Goal: Entertainment & Leisure: Consume media (video, audio)

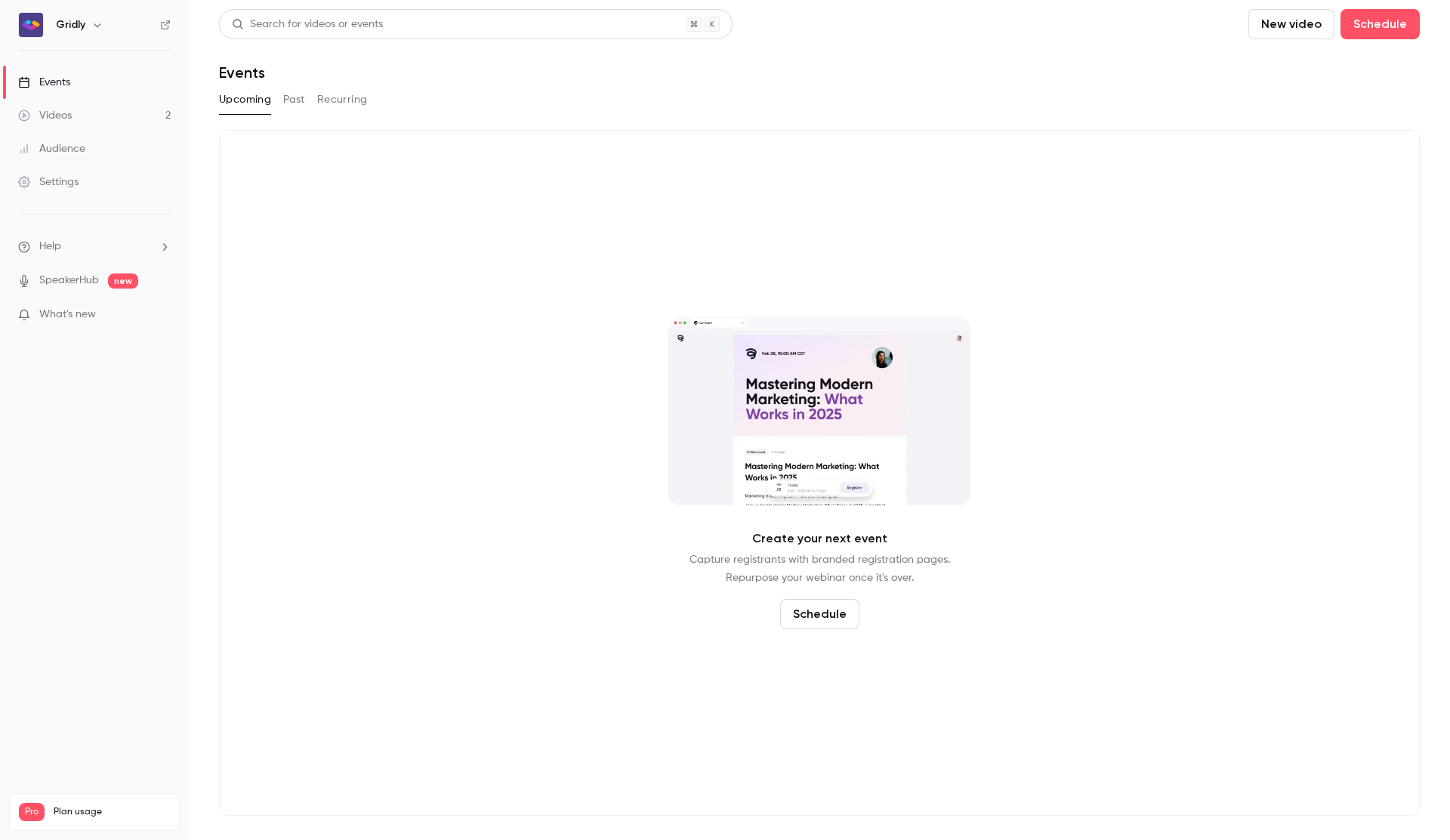
click at [64, 119] on div "Videos" at bounding box center [45, 115] width 54 height 15
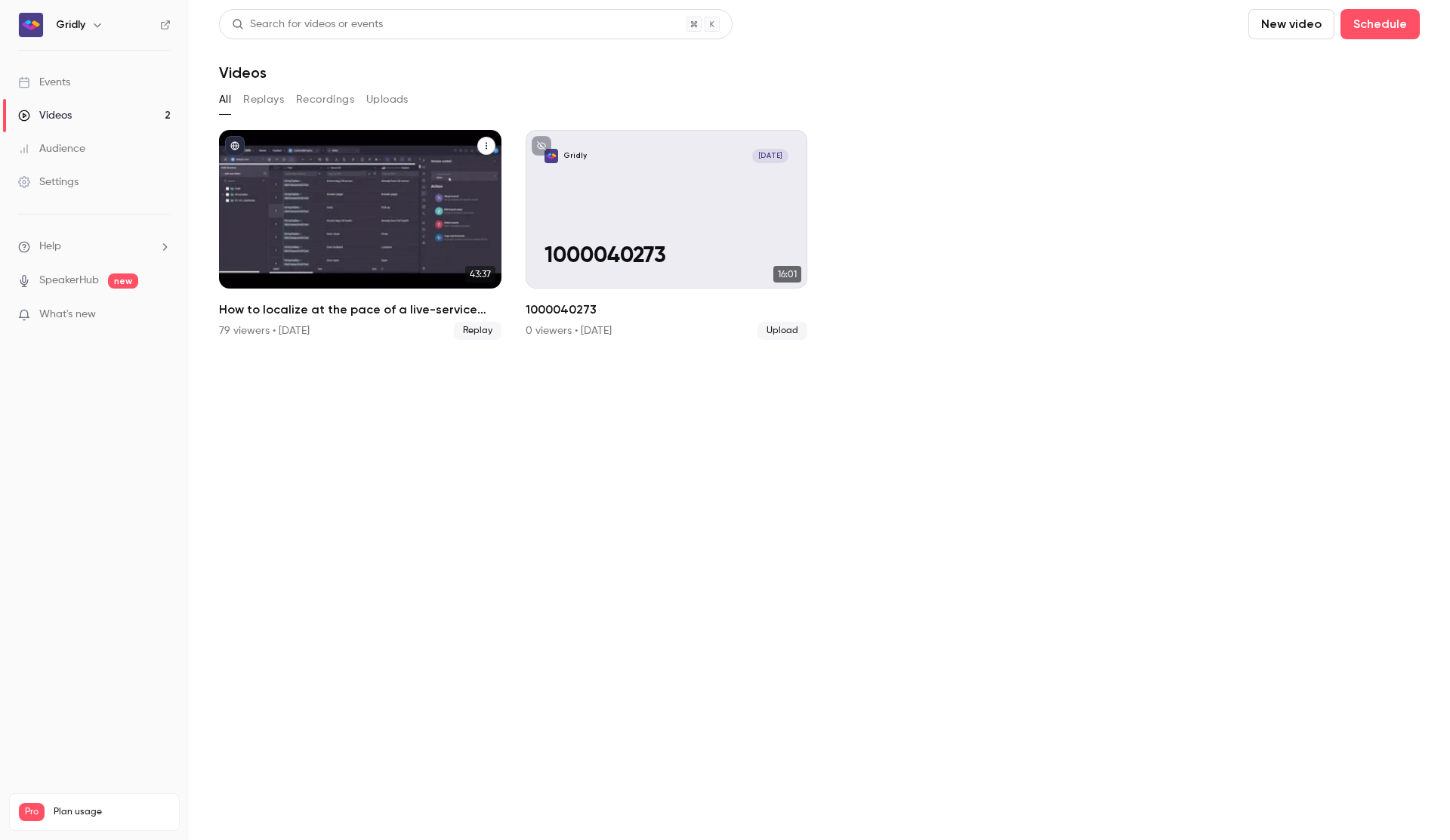
click at [352, 194] on div "How to localize at the pace of a live-service game" at bounding box center [360, 209] width 282 height 159
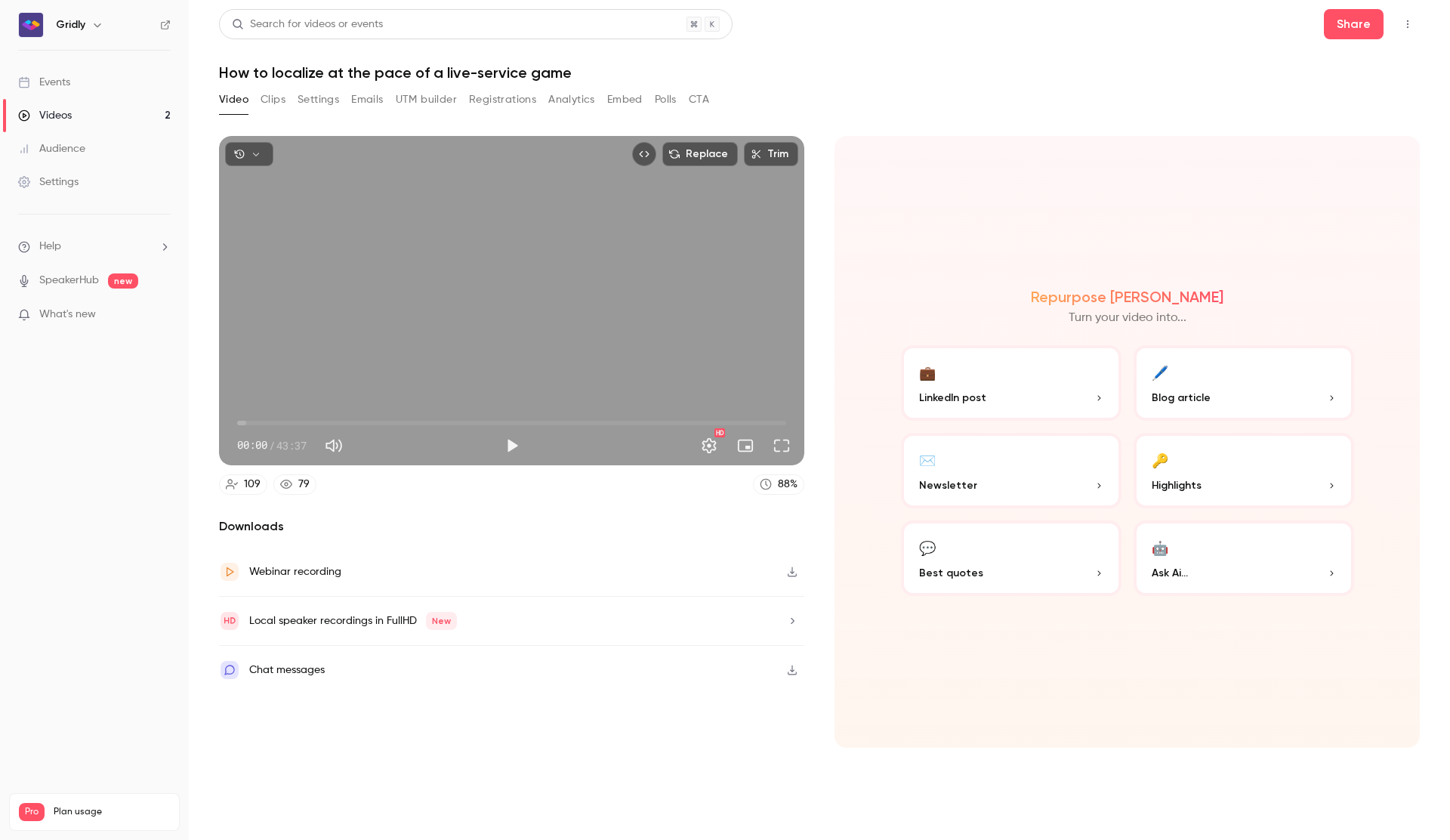
click at [271, 95] on button "Clips" at bounding box center [273, 99] width 25 height 24
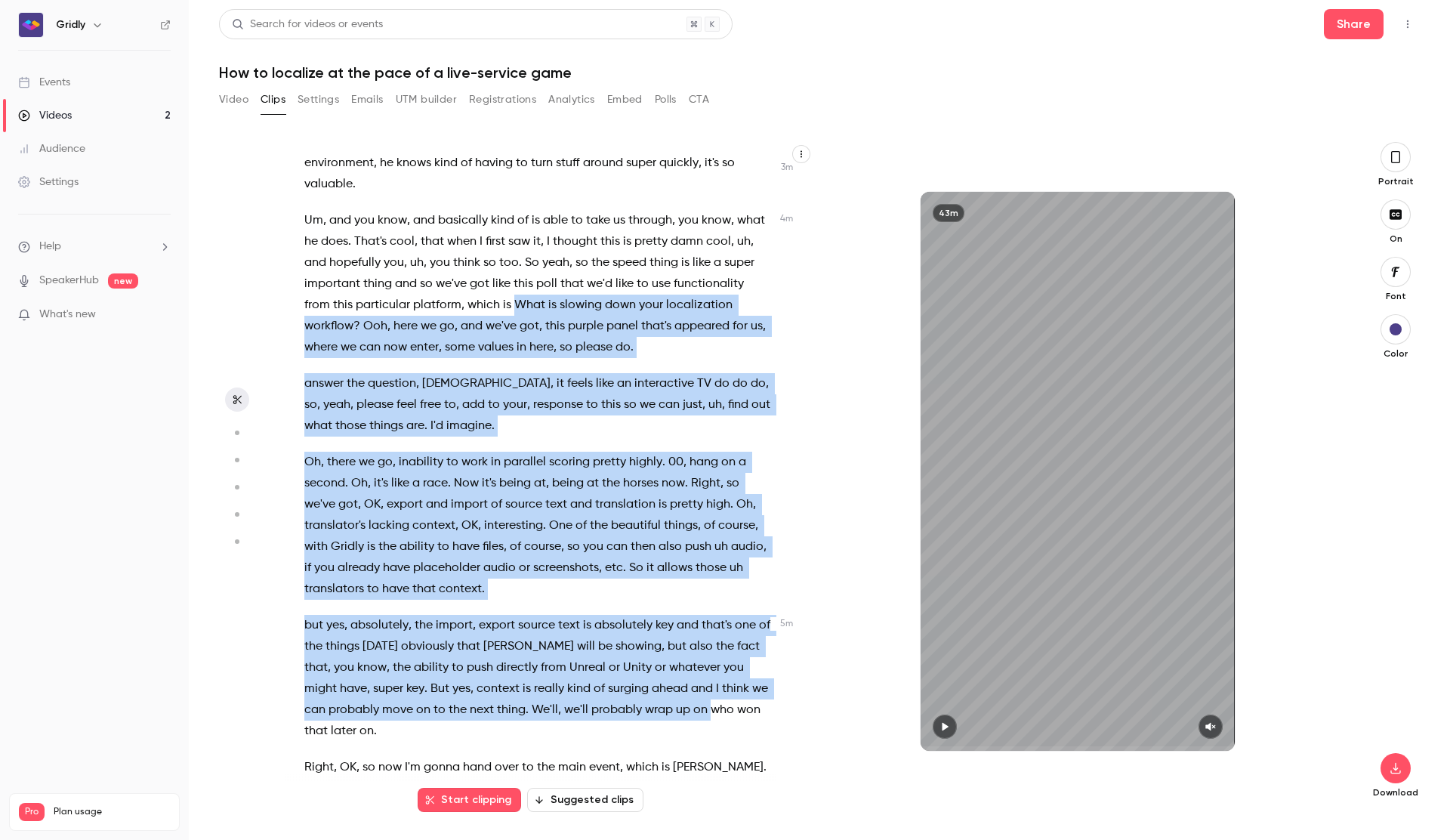
scroll to position [1398, 0]
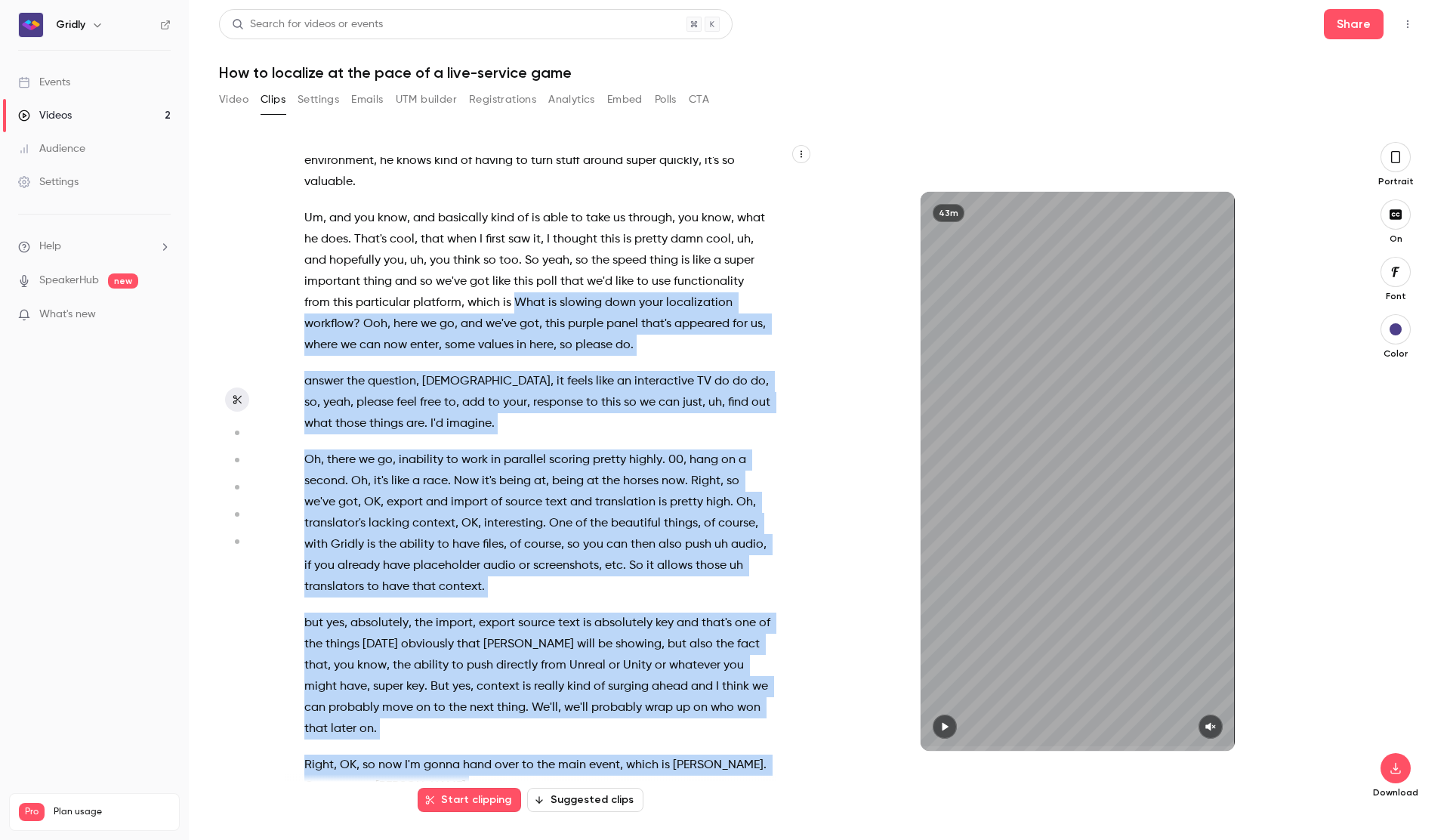
drag, startPoint x: 487, startPoint y: 391, endPoint x: 682, endPoint y: 719, distance: 381.6
click at [682, 719] on div "Right . Right , so , uh , here we have our webinar , which is localizing at the…" at bounding box center [545, 479] width 520 height 644
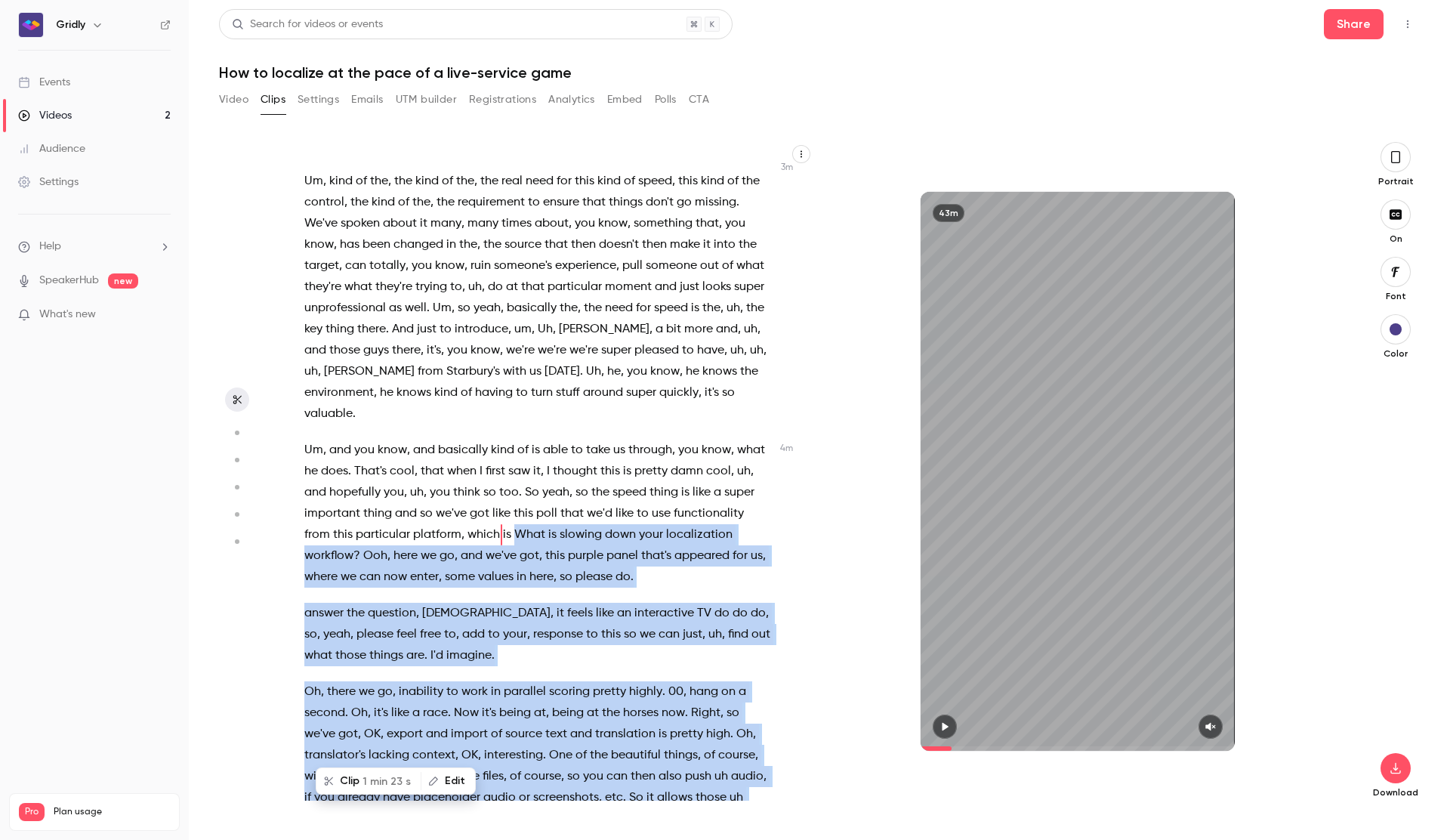
scroll to position [1158, 0]
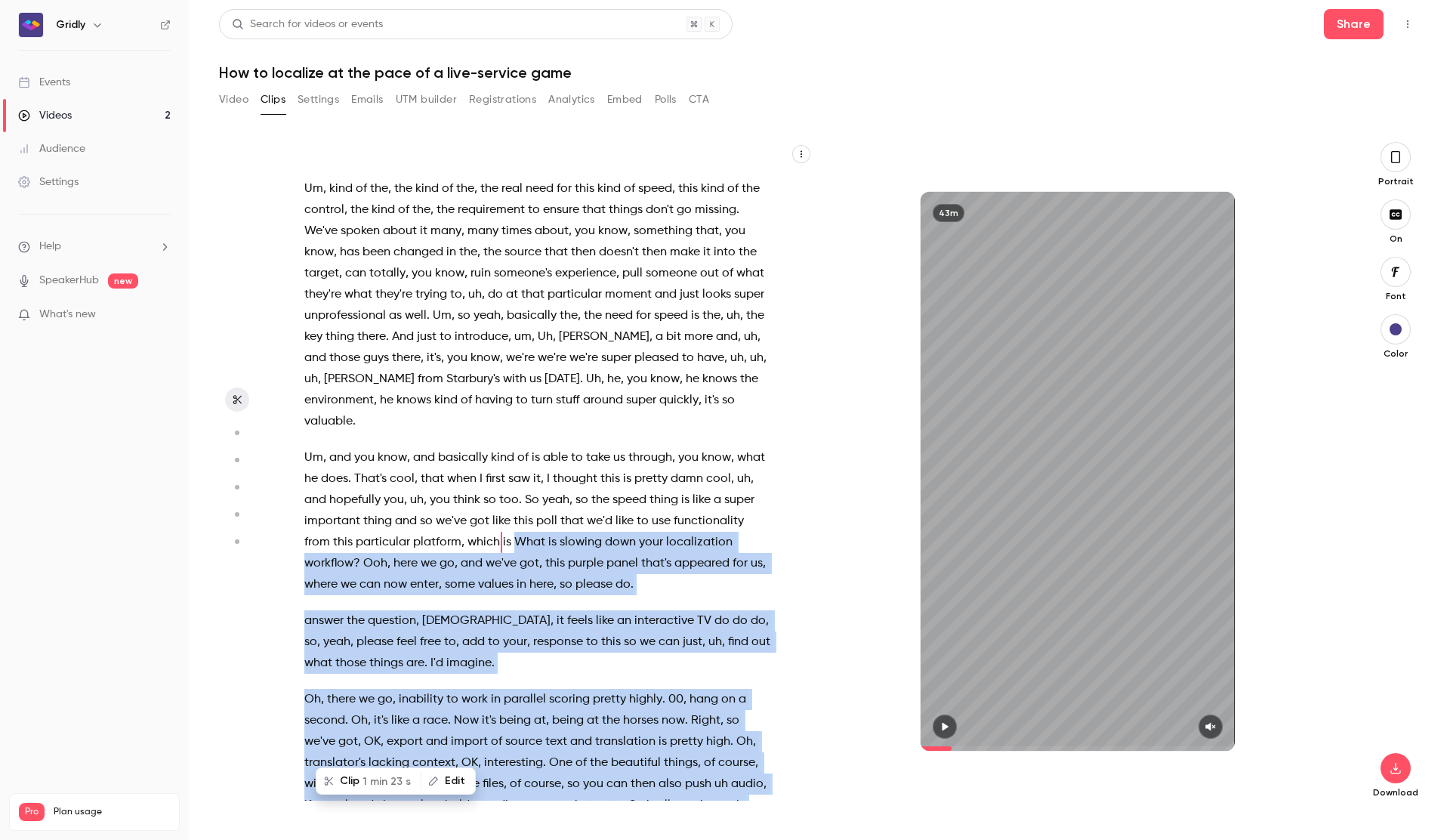
click at [372, 782] on span "1 min 23 s" at bounding box center [386, 781] width 48 height 16
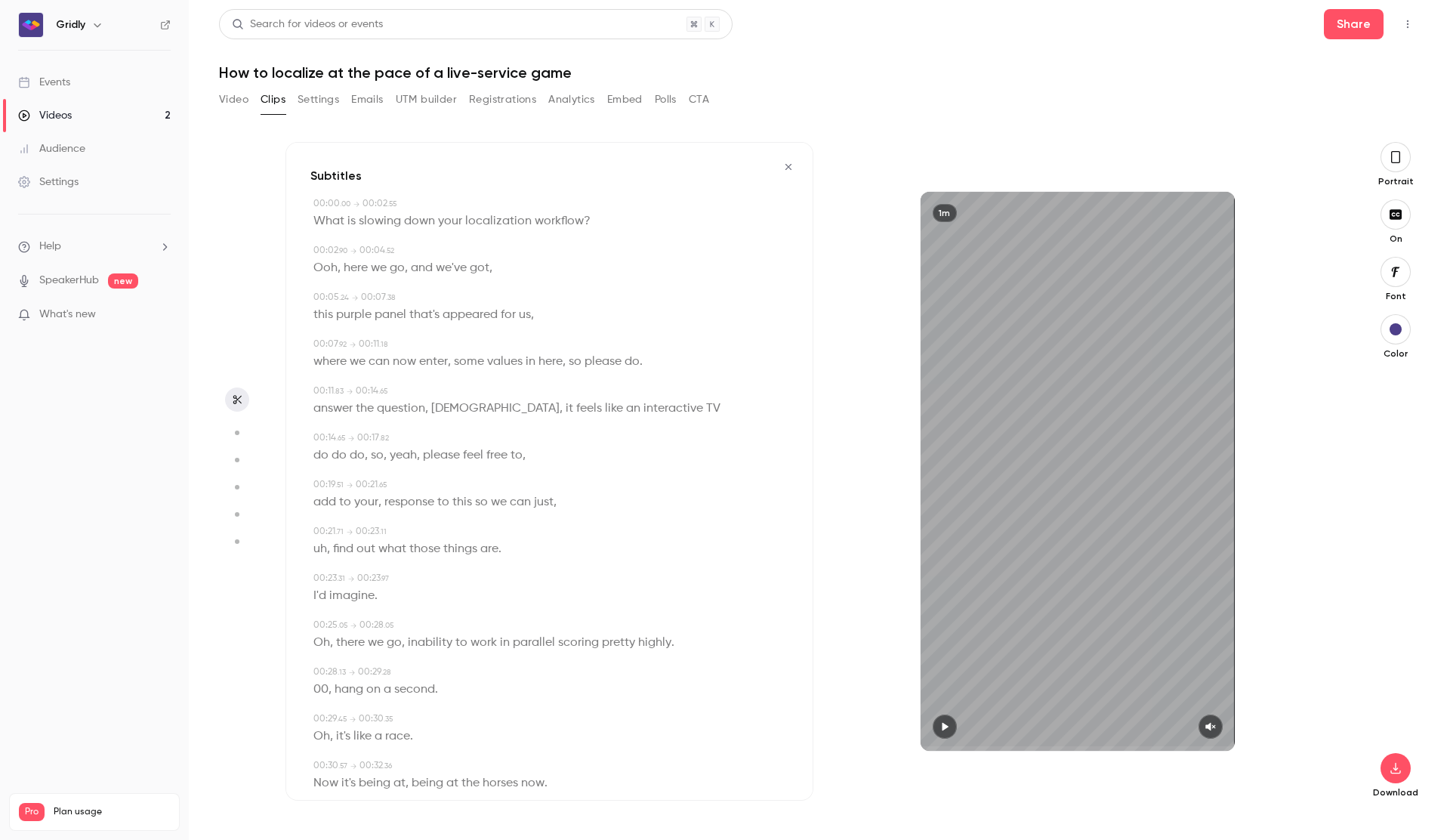
click at [943, 720] on button "button" at bounding box center [945, 726] width 24 height 24
click at [1207, 727] on icon "button" at bounding box center [1210, 727] width 10 height 8
click at [1403, 334] on button "button" at bounding box center [1395, 329] width 30 height 30
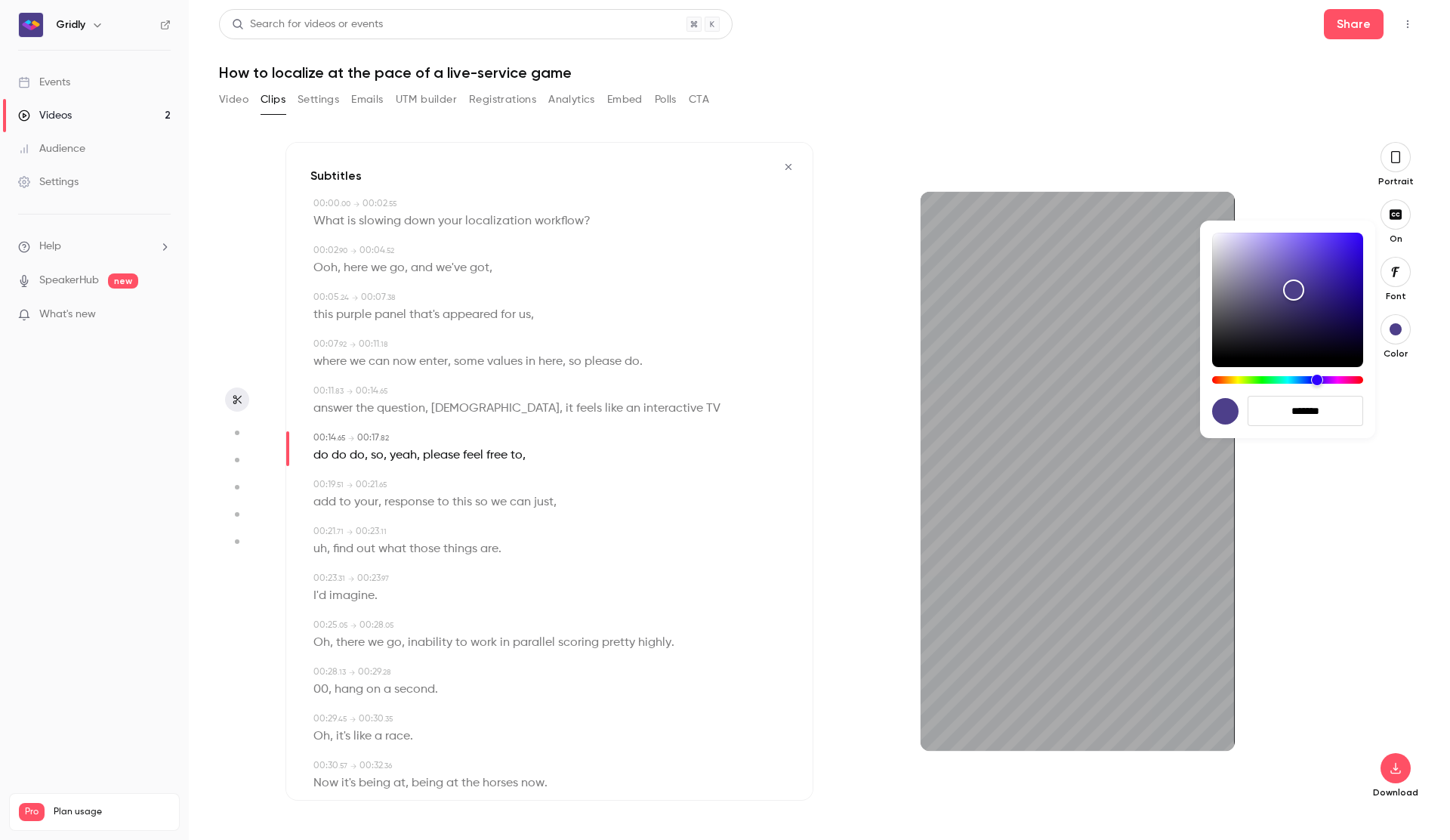
click at [1403, 334] on div at bounding box center [725, 420] width 1450 height 840
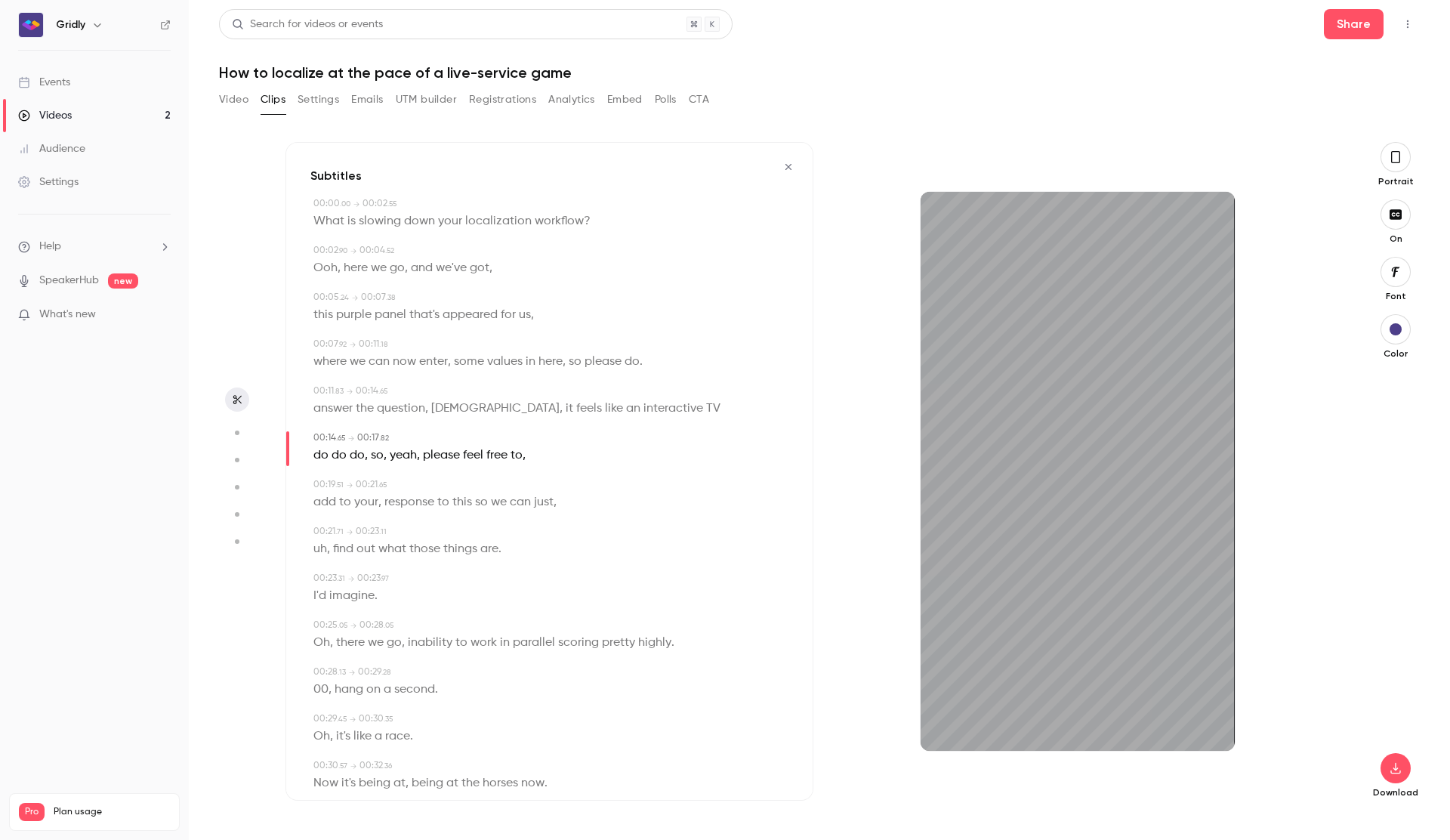
click at [1394, 267] on icon "button" at bounding box center [1395, 272] width 17 height 12
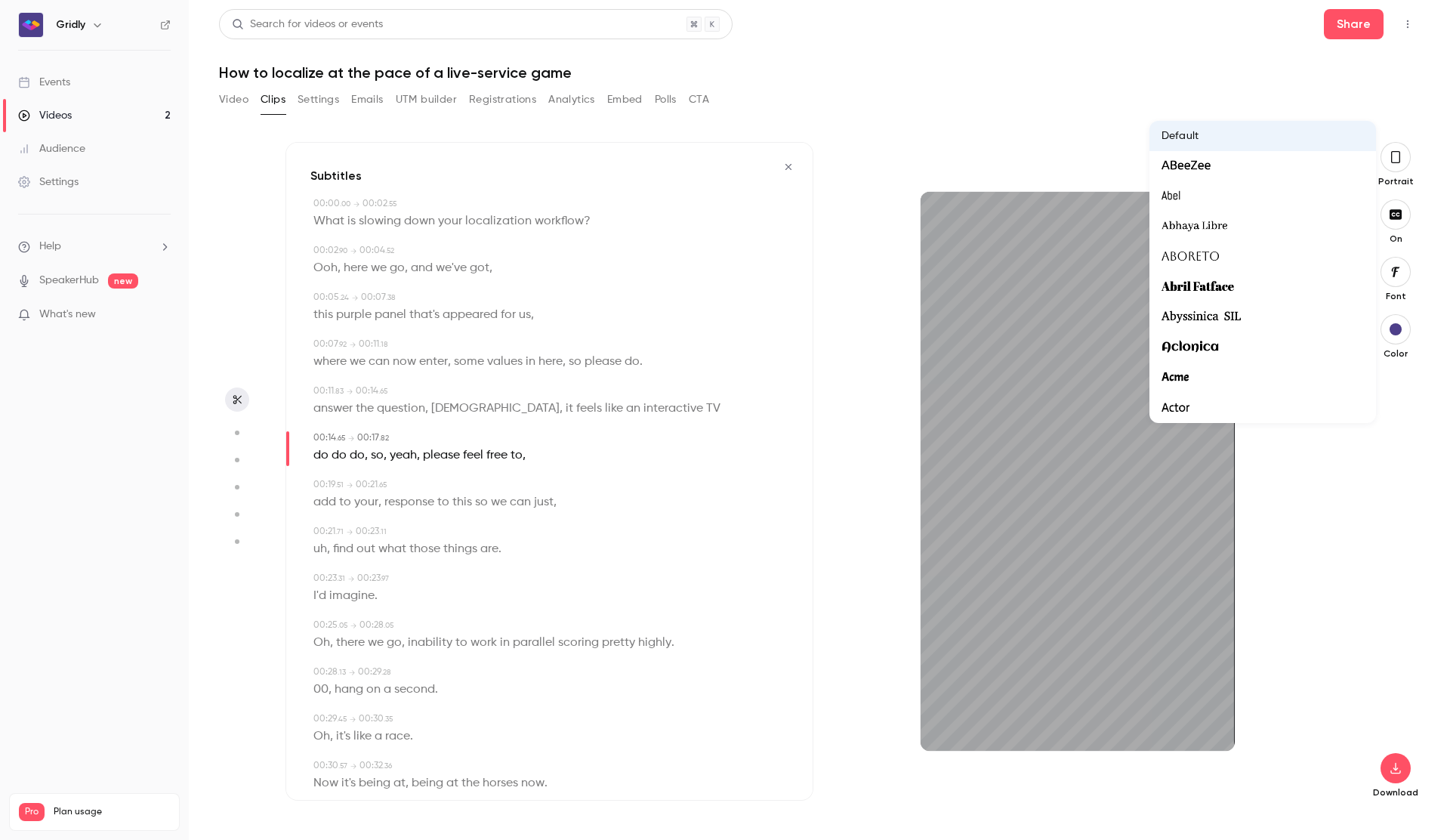
click at [1394, 267] on div at bounding box center [725, 420] width 1450 height 840
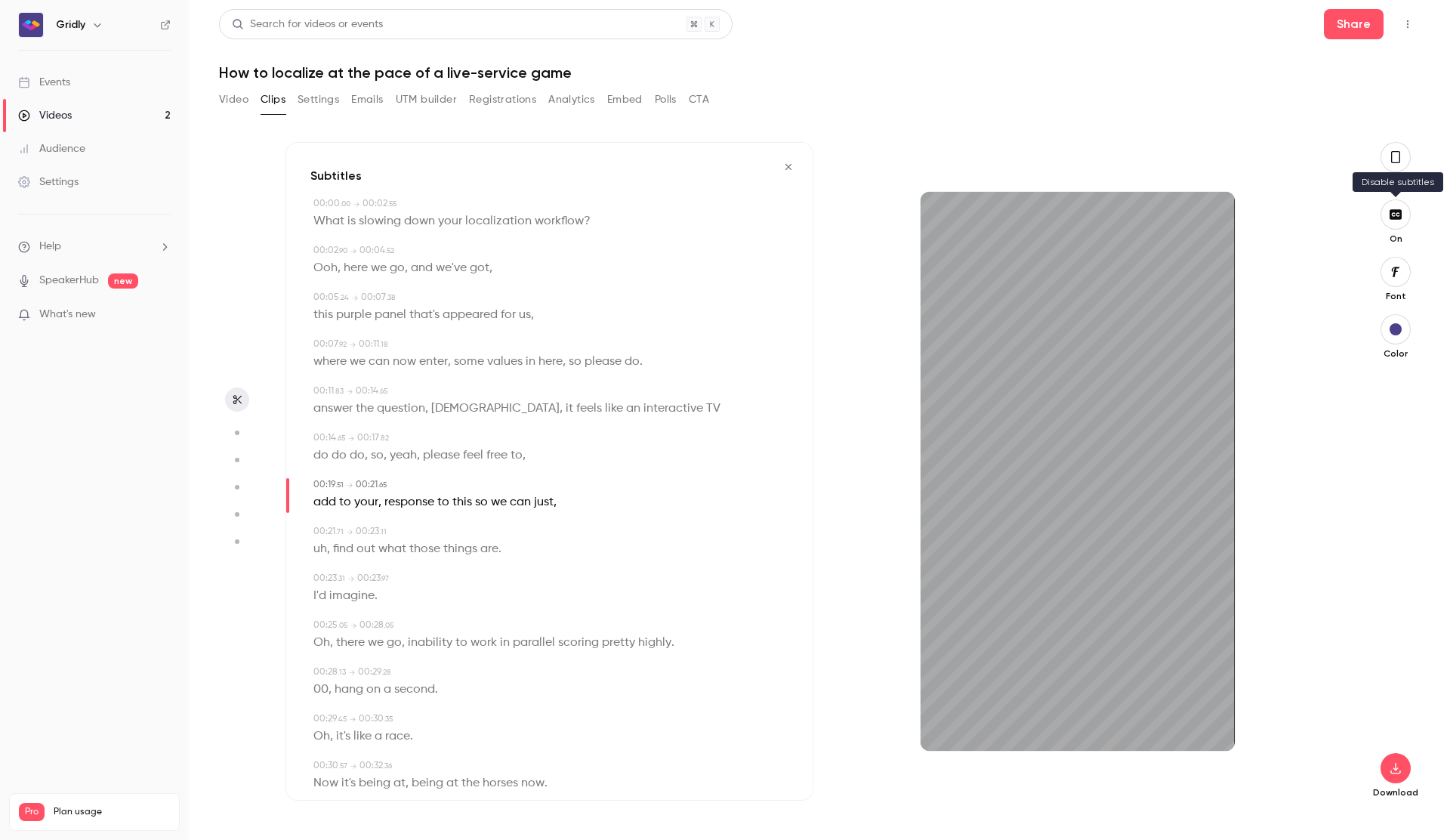
click at [1396, 228] on button "button" at bounding box center [1395, 215] width 30 height 30
click at [1397, 224] on button "button" at bounding box center [1395, 215] width 30 height 30
click at [1054, 601] on div "1m" at bounding box center [1077, 470] width 314 height 559
type input "**"
